Goal: Task Accomplishment & Management: Manage account settings

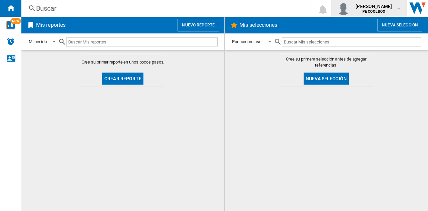
click at [398, 10] on md-icon "button" at bounding box center [398, 8] width 5 height 5
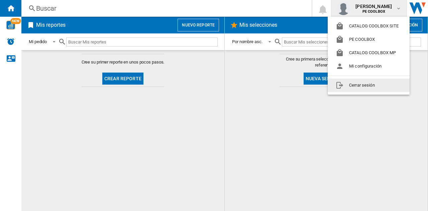
click at [373, 86] on button "Cerrar sesión" at bounding box center [369, 85] width 82 height 13
